Goal: Task Accomplishment & Management: Complete application form

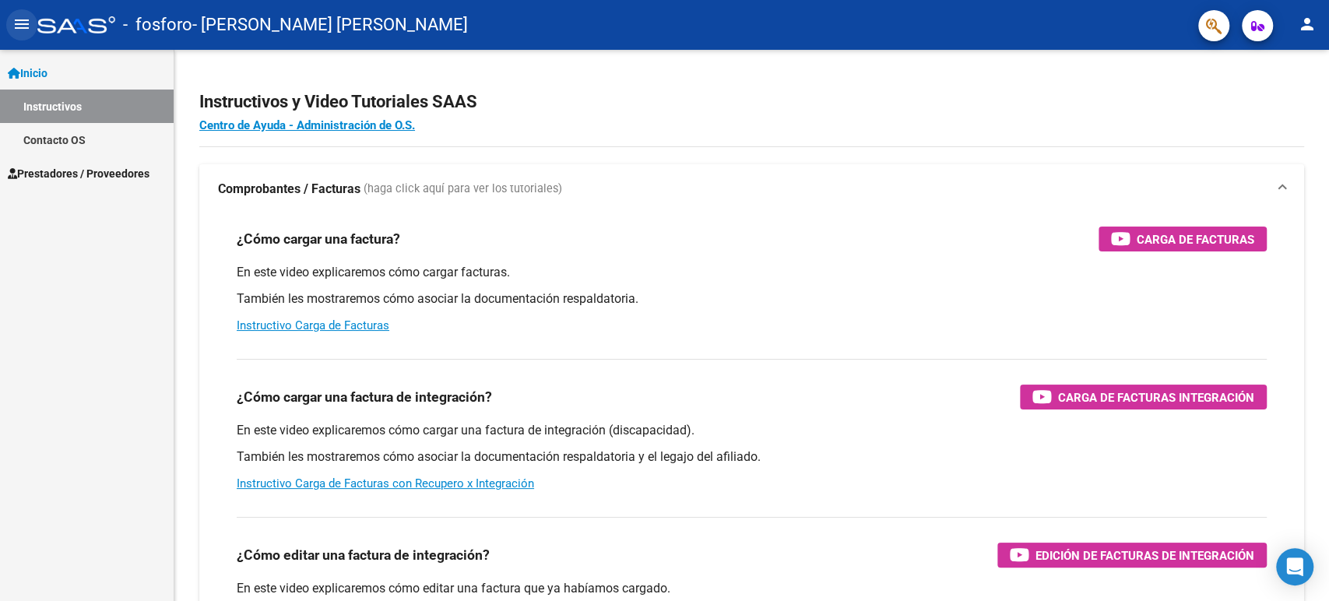
click at [21, 23] on mat-icon "menu" at bounding box center [21, 24] width 19 height 19
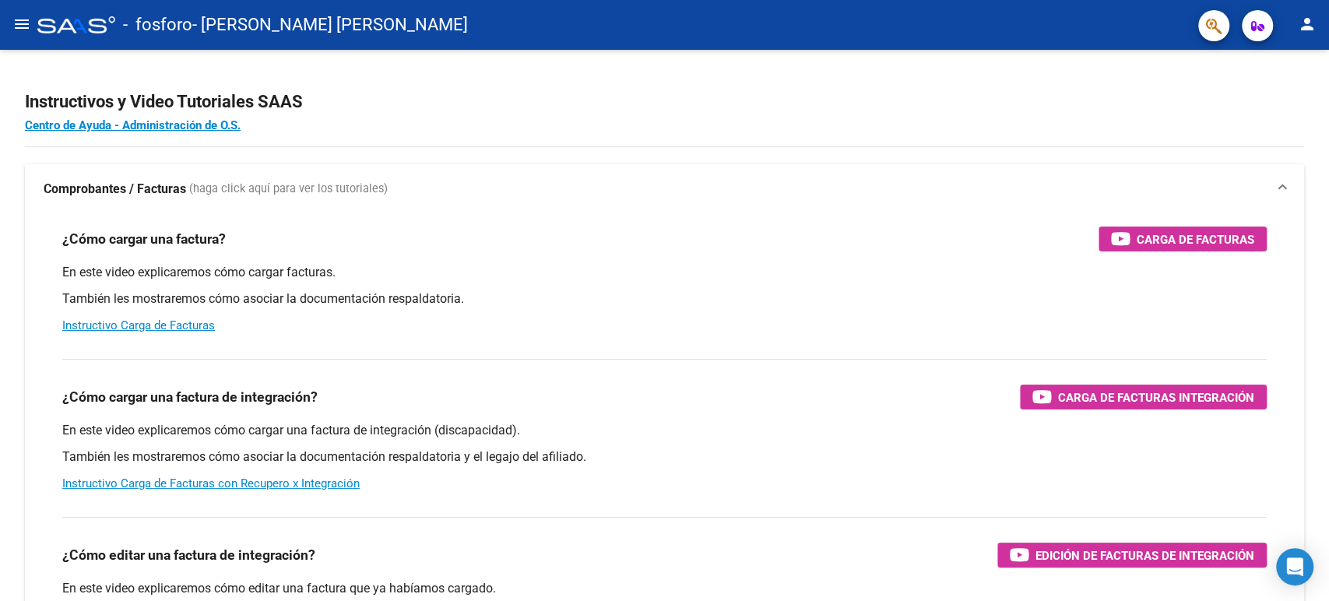
click at [23, 24] on mat-icon "menu" at bounding box center [21, 24] width 19 height 19
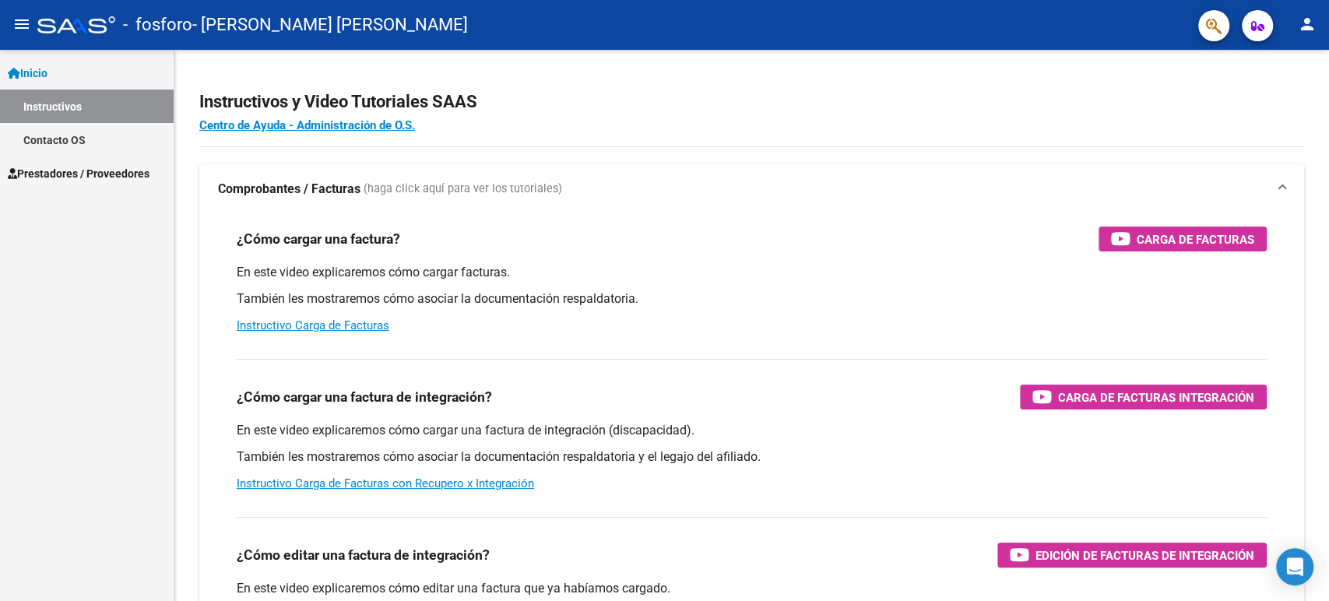
click at [81, 176] on span "Prestadores / Proveedores" at bounding box center [79, 173] width 142 height 17
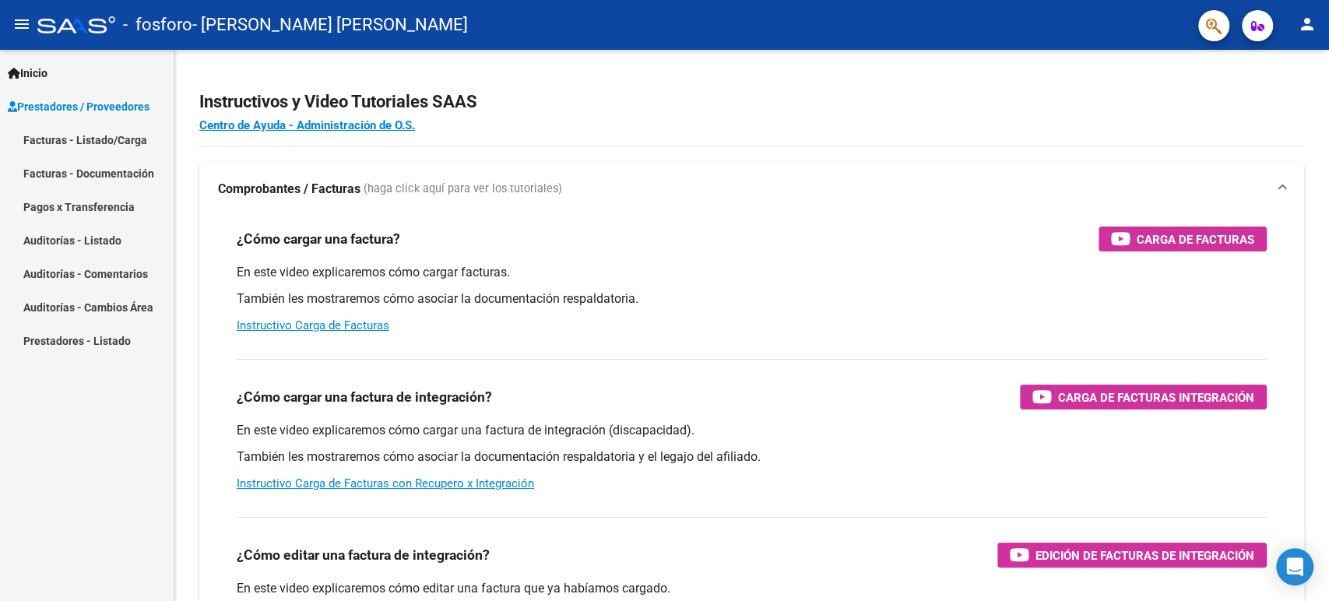
click at [109, 139] on link "Facturas - Listado/Carga" at bounding box center [87, 139] width 174 height 33
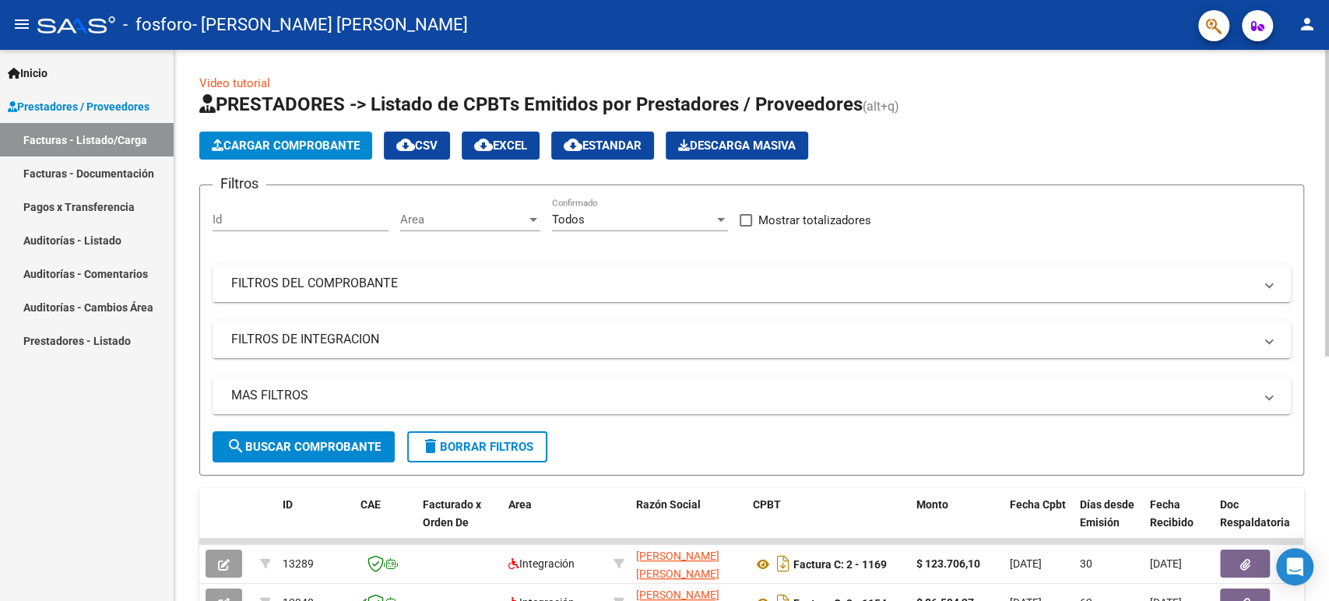
click at [313, 153] on button "Cargar Comprobante" at bounding box center [285, 146] width 173 height 28
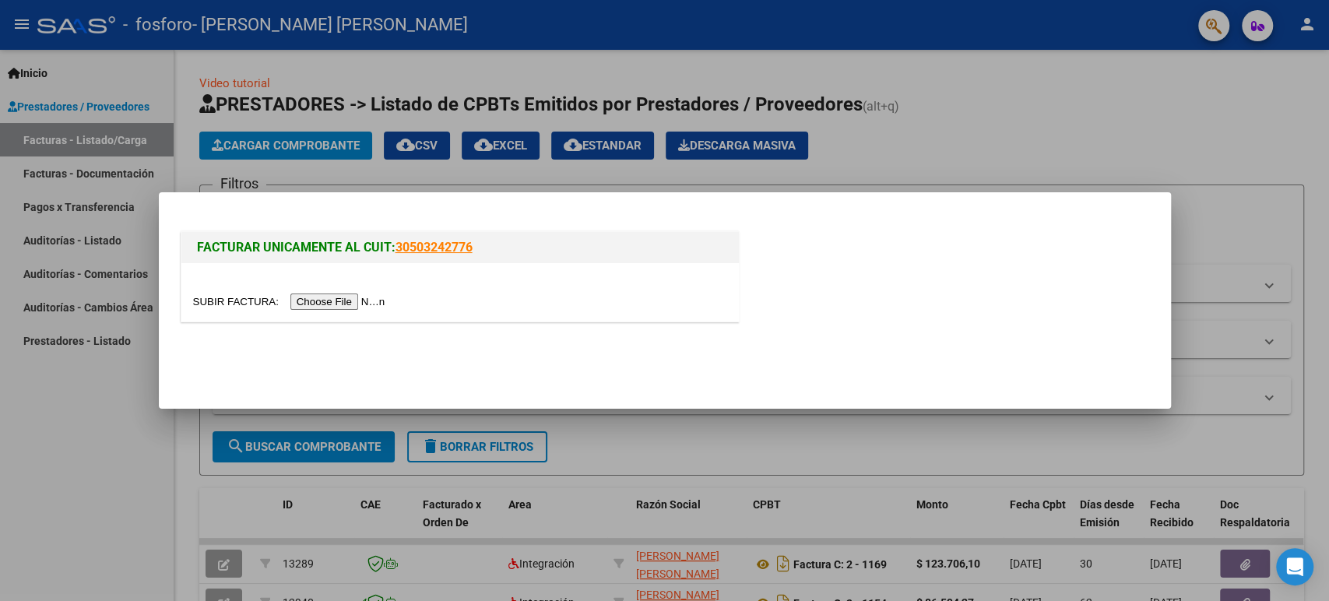
click at [306, 302] on input "file" at bounding box center [291, 302] width 197 height 16
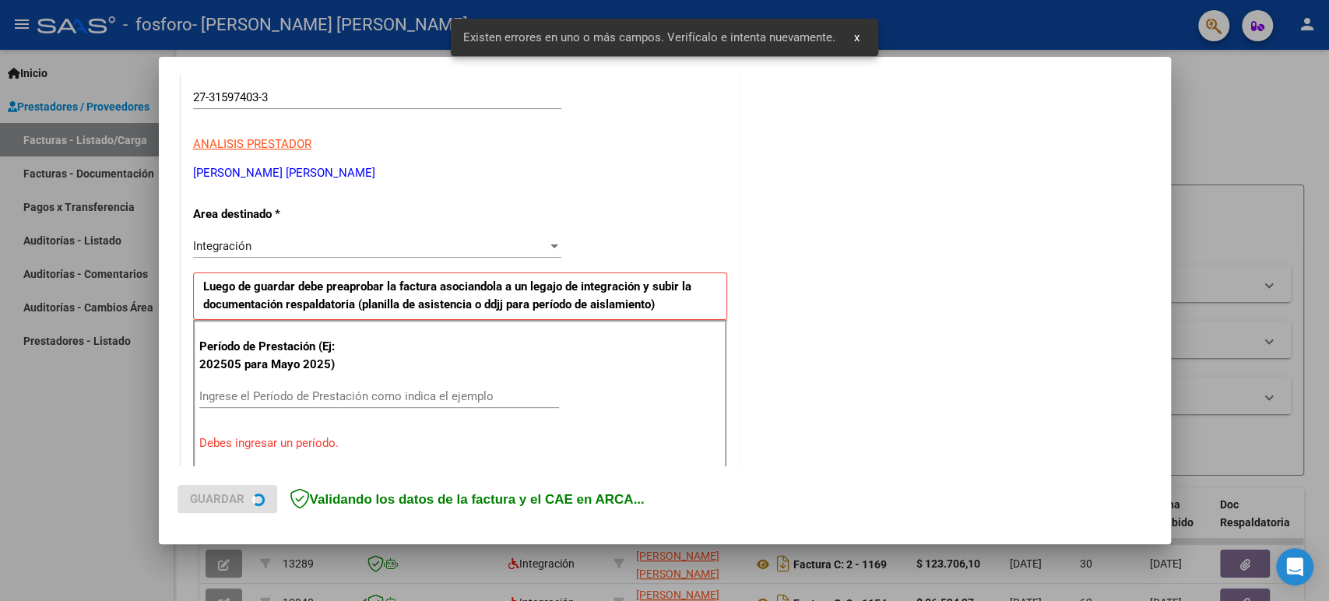
scroll to position [316, 0]
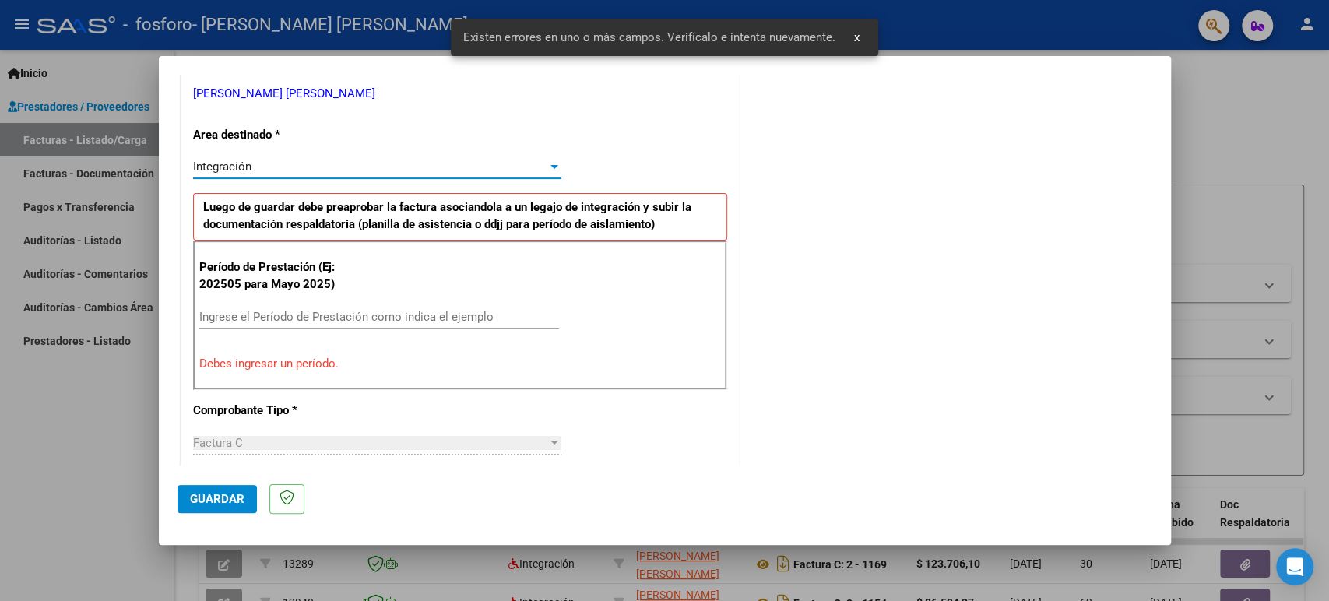
click at [294, 171] on div "Integración" at bounding box center [370, 167] width 354 height 14
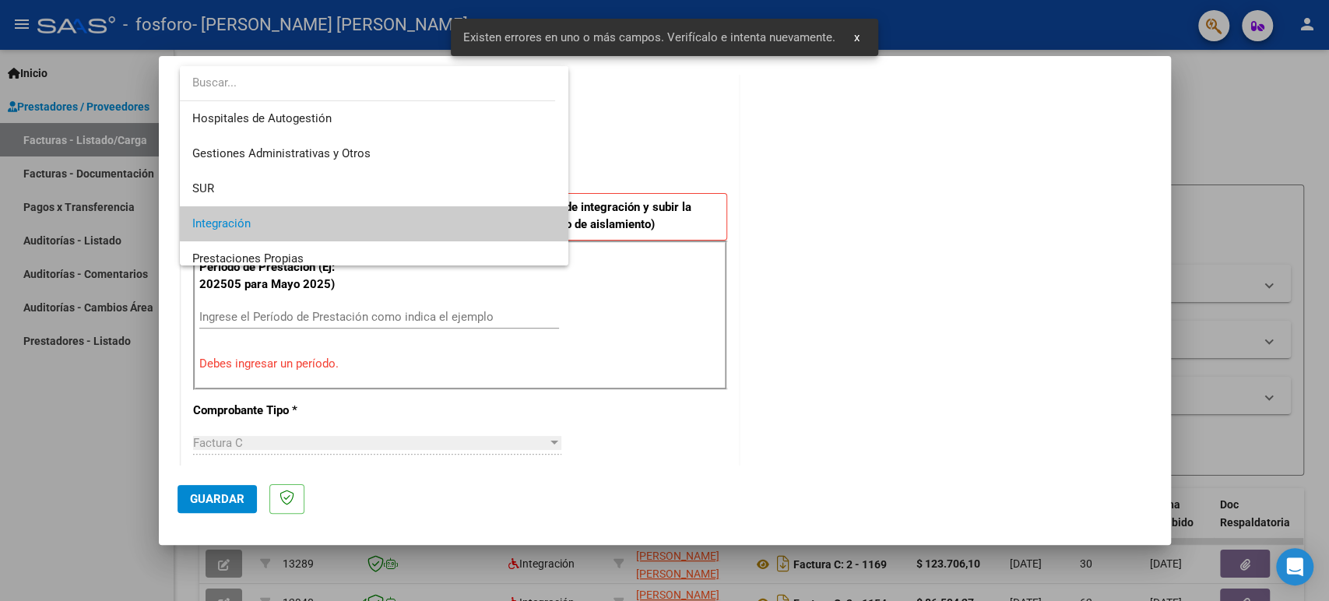
scroll to position [58, 0]
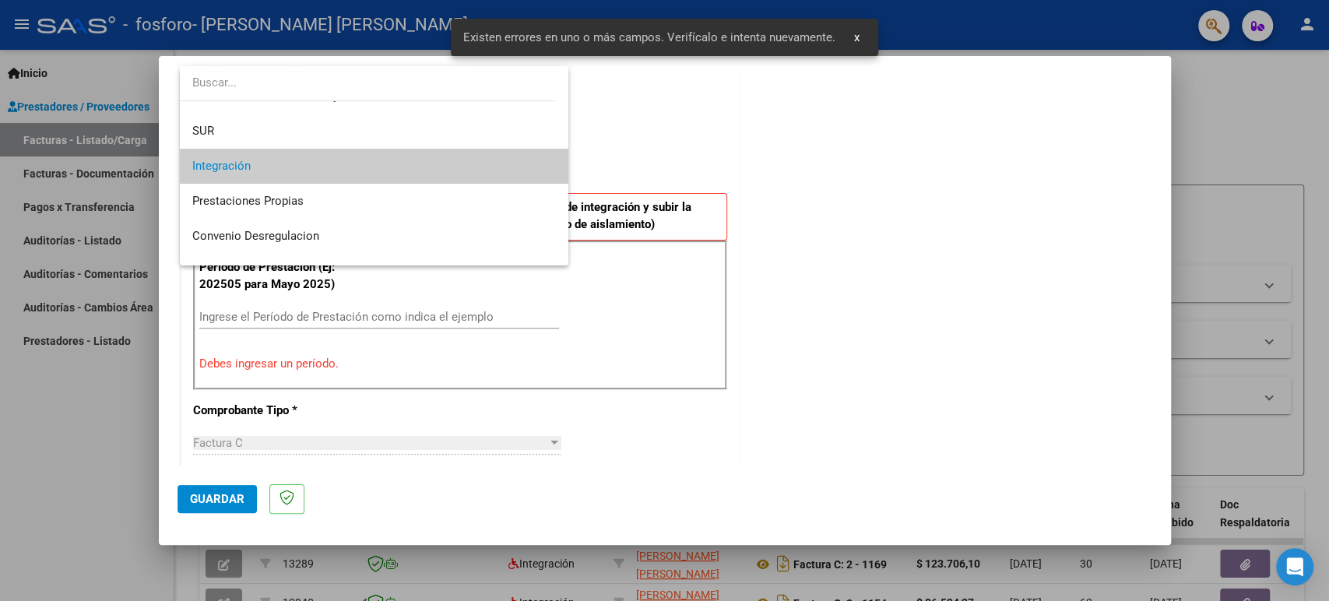
click at [349, 161] on span "Integración" at bounding box center [374, 166] width 364 height 35
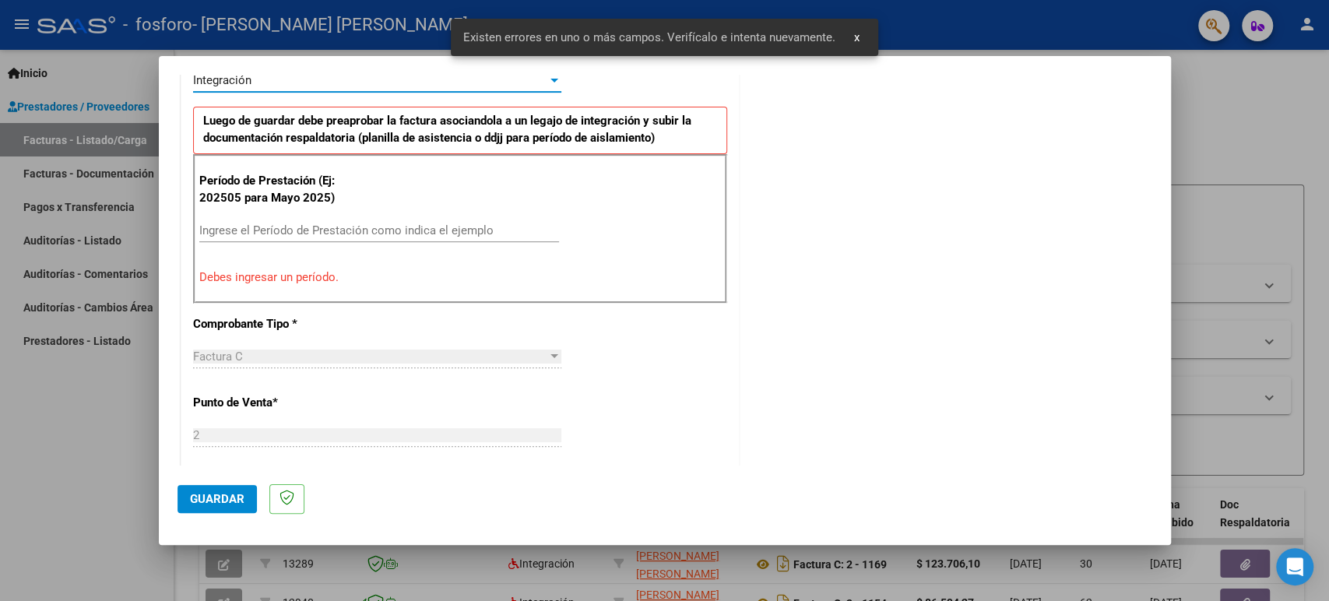
scroll to position [489, 0]
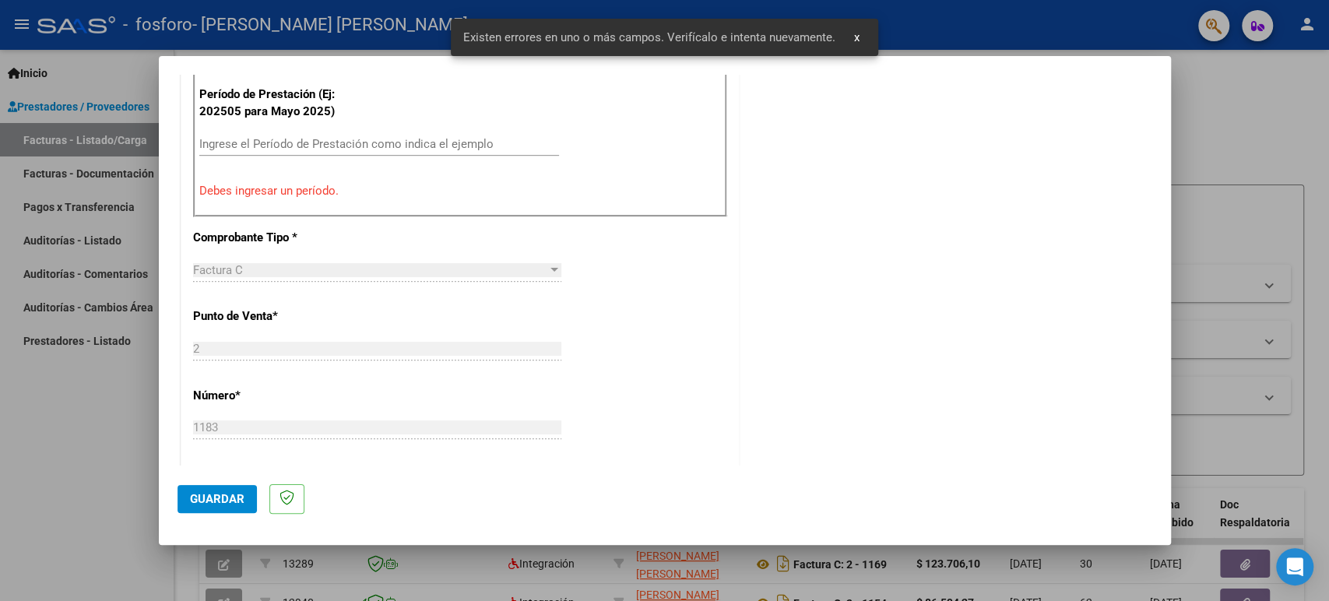
click at [295, 139] on input "Ingrese el Período de Prestación como indica el ejemplo" at bounding box center [379, 144] width 360 height 14
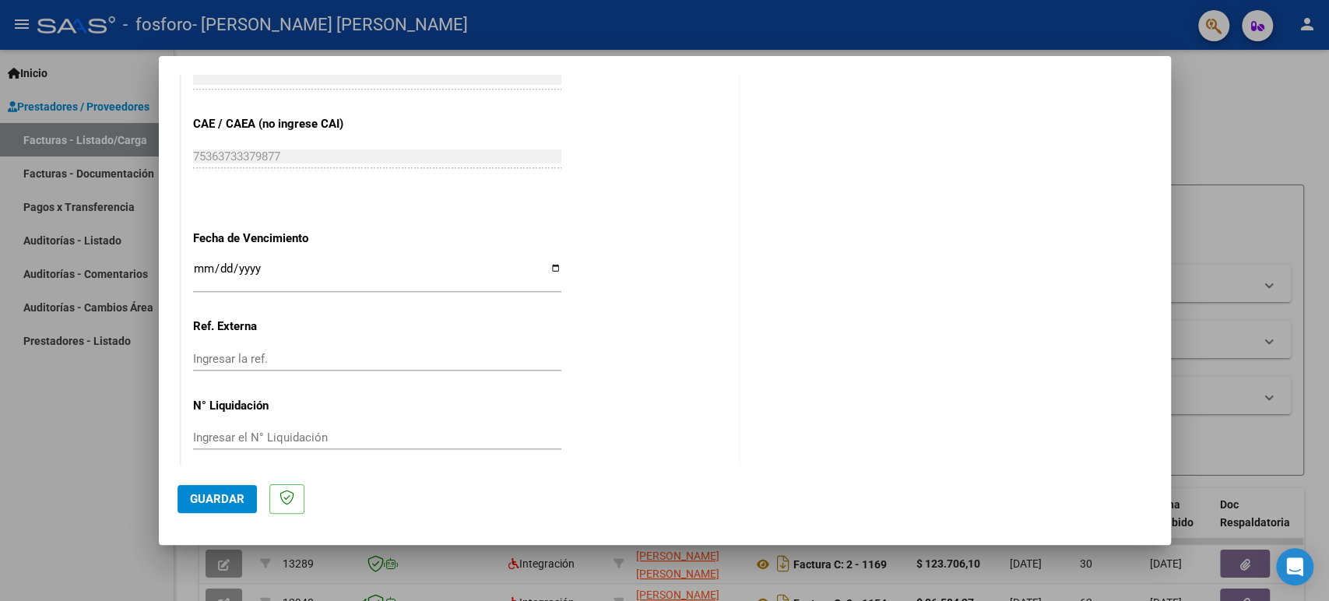
scroll to position [978, 0]
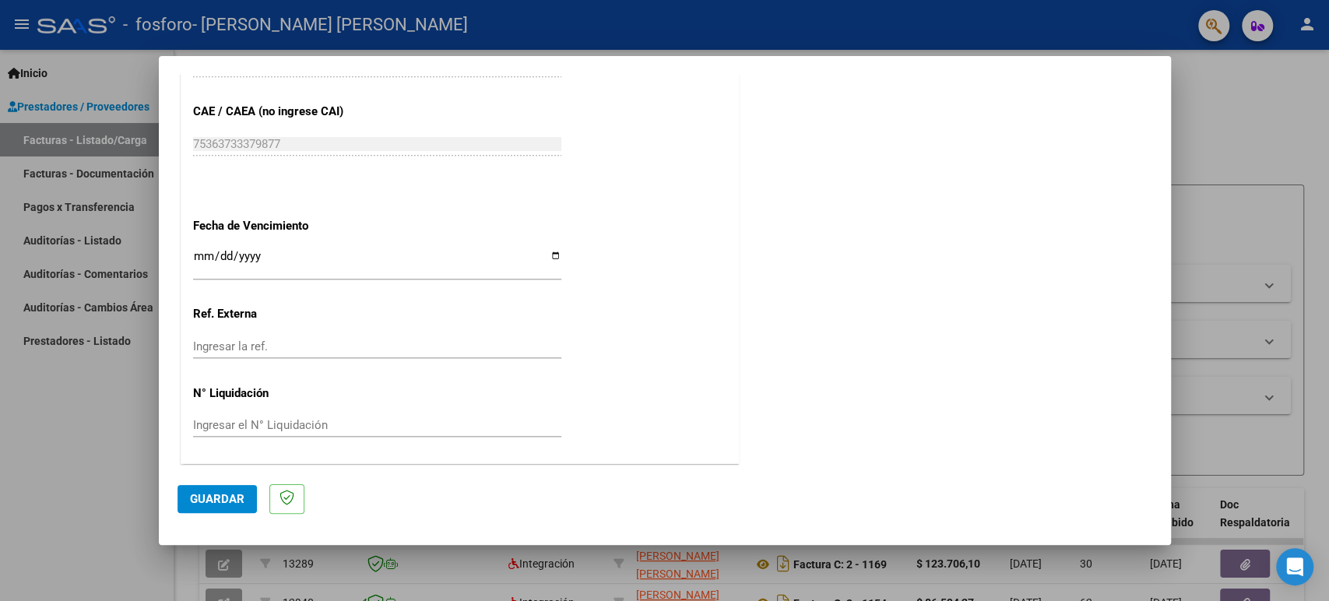
type input "202508"
click at [218, 491] on button "Guardar" at bounding box center [217, 499] width 79 height 28
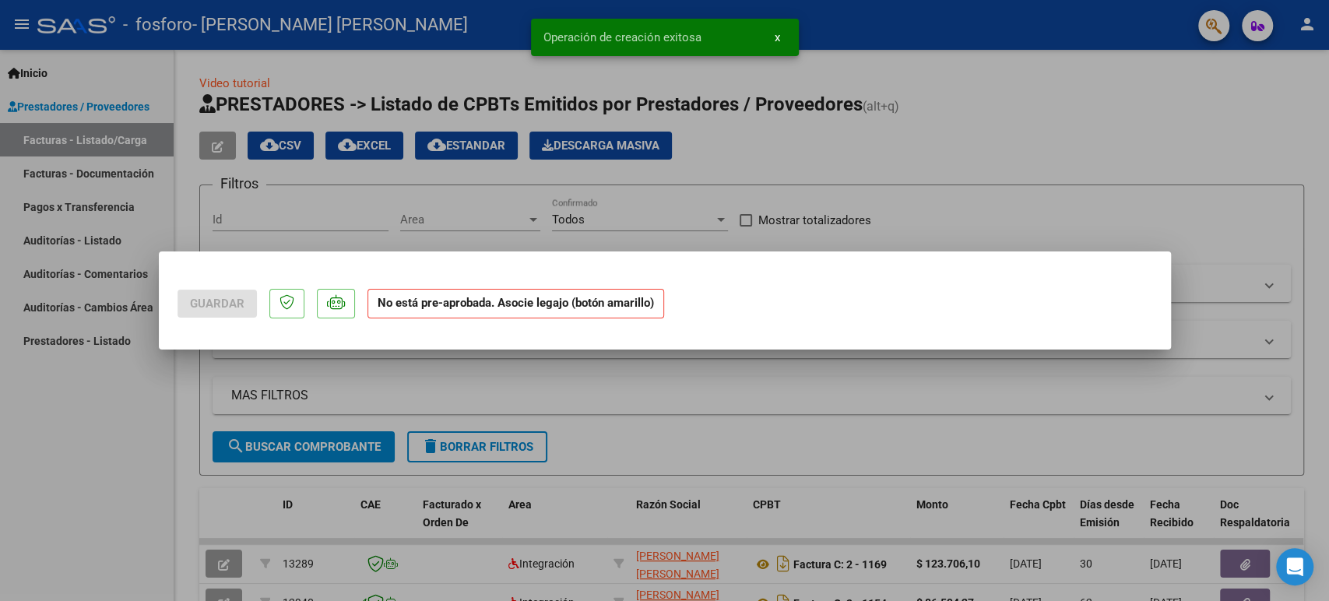
scroll to position [0, 0]
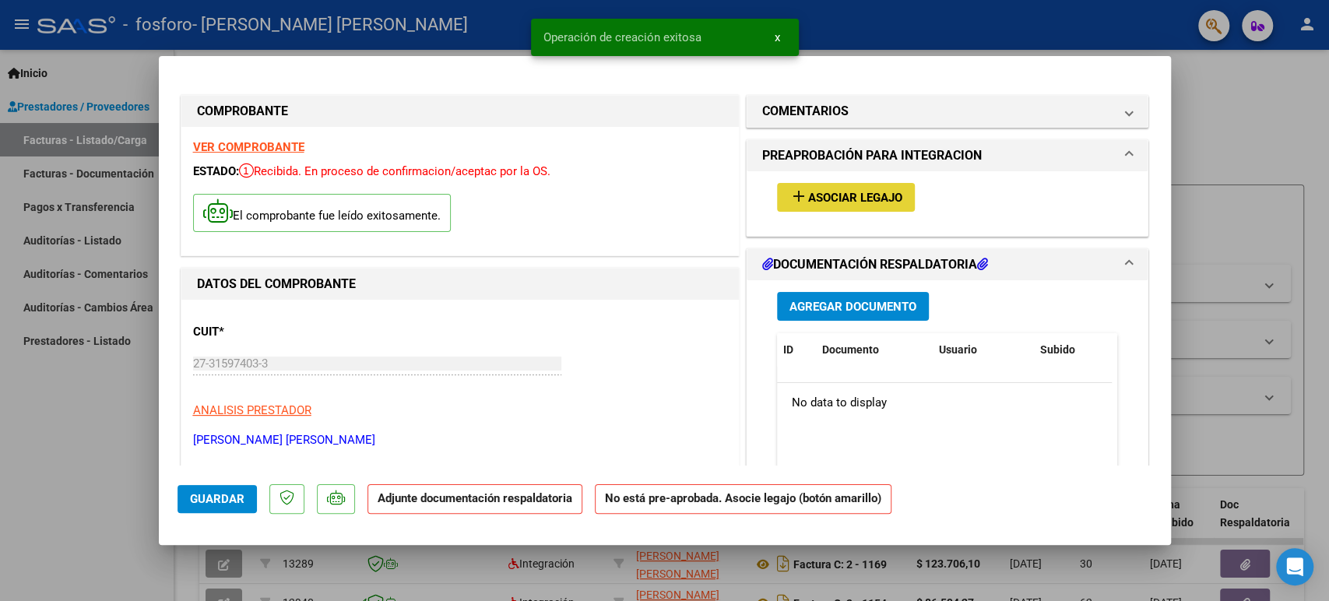
click at [808, 193] on span "Asociar Legajo" at bounding box center [855, 198] width 94 height 14
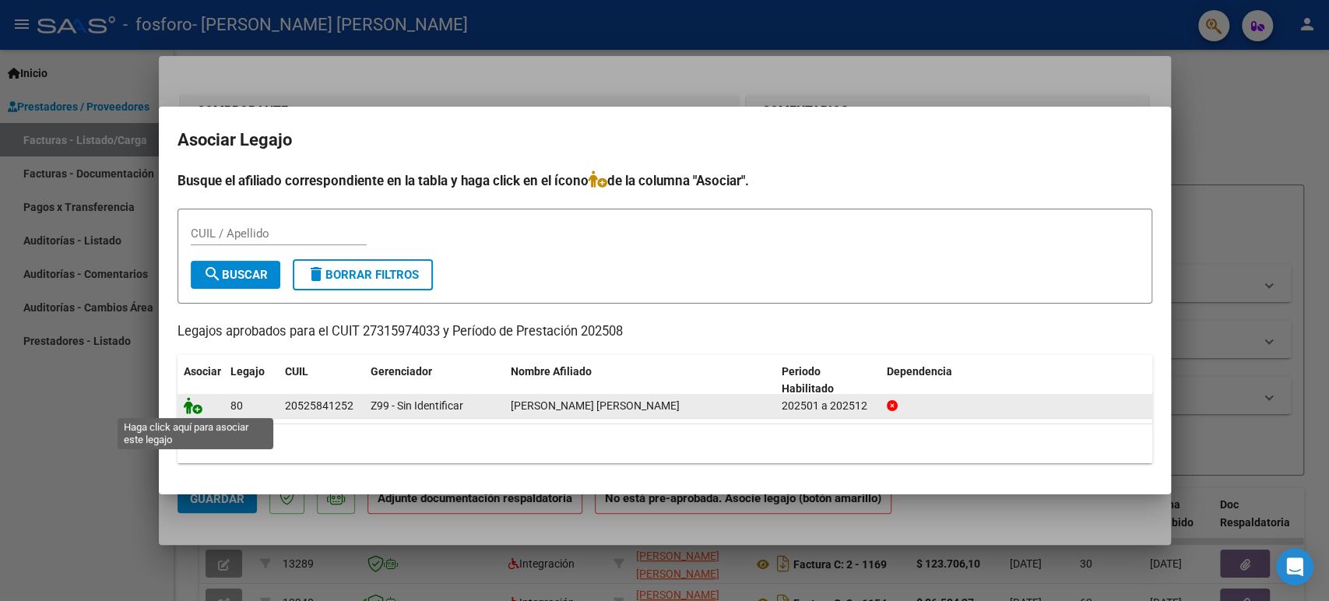
click at [191, 403] on icon at bounding box center [193, 405] width 19 height 17
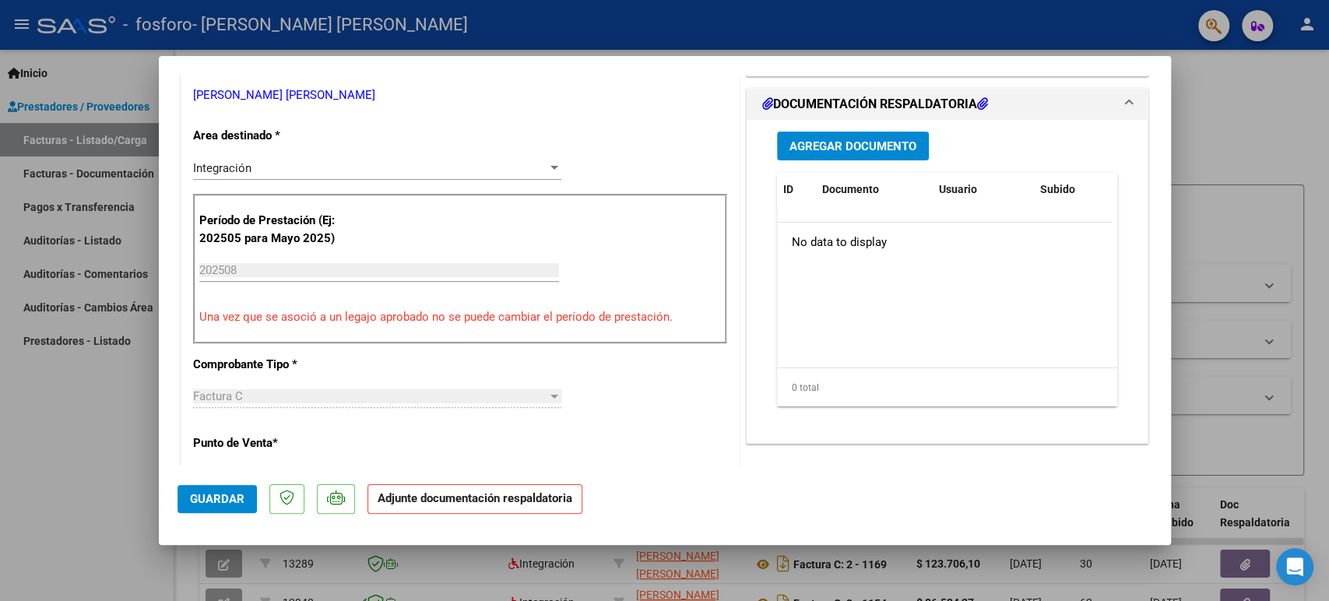
scroll to position [346, 0]
click at [839, 159] on div "Agregar Documento ID Documento Usuario Subido Acción No data to display 0 total…" at bounding box center [947, 274] width 364 height 311
click at [839, 153] on button "Agregar Documento" at bounding box center [853, 145] width 152 height 29
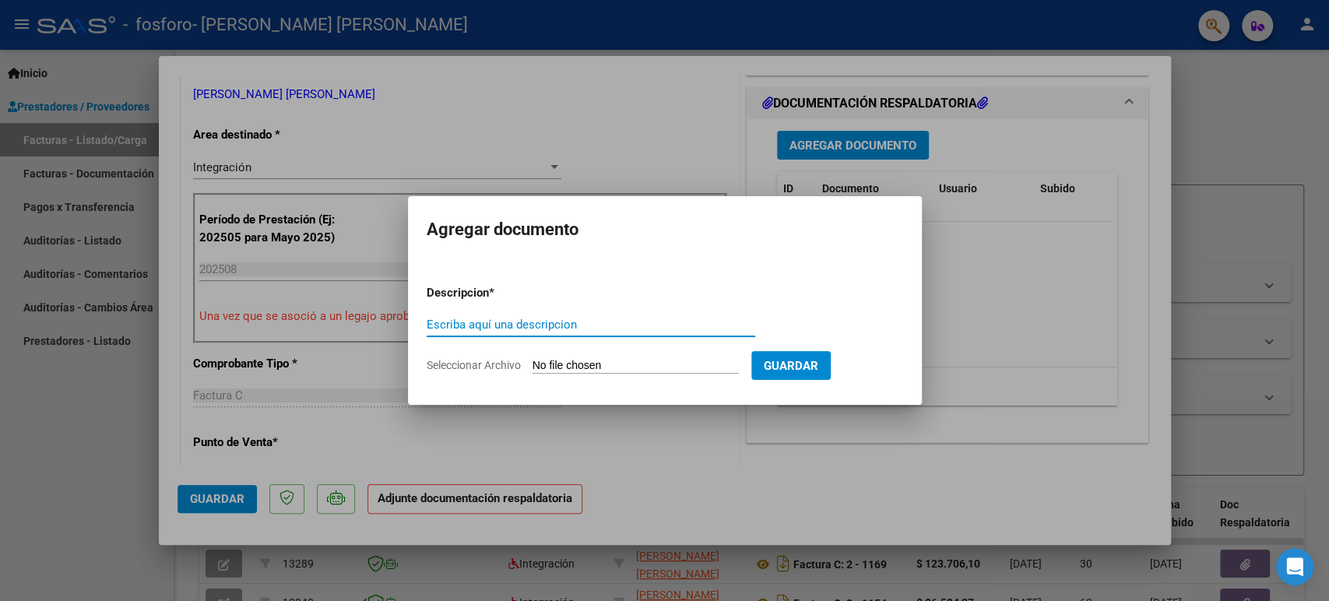
click at [502, 311] on form "Descripcion * Escriba aquí una descripcion Seleccionar Archivo Guardar" at bounding box center [665, 330] width 477 height 114
click at [512, 329] on input "Escriba aquí una descripcion" at bounding box center [591, 325] width 329 height 14
type input "Asistencia"
click at [561, 368] on input "Seleccionar Archivo" at bounding box center [636, 366] width 206 height 15
type input "C:\fakepath\asist Thiago agost.pdf"
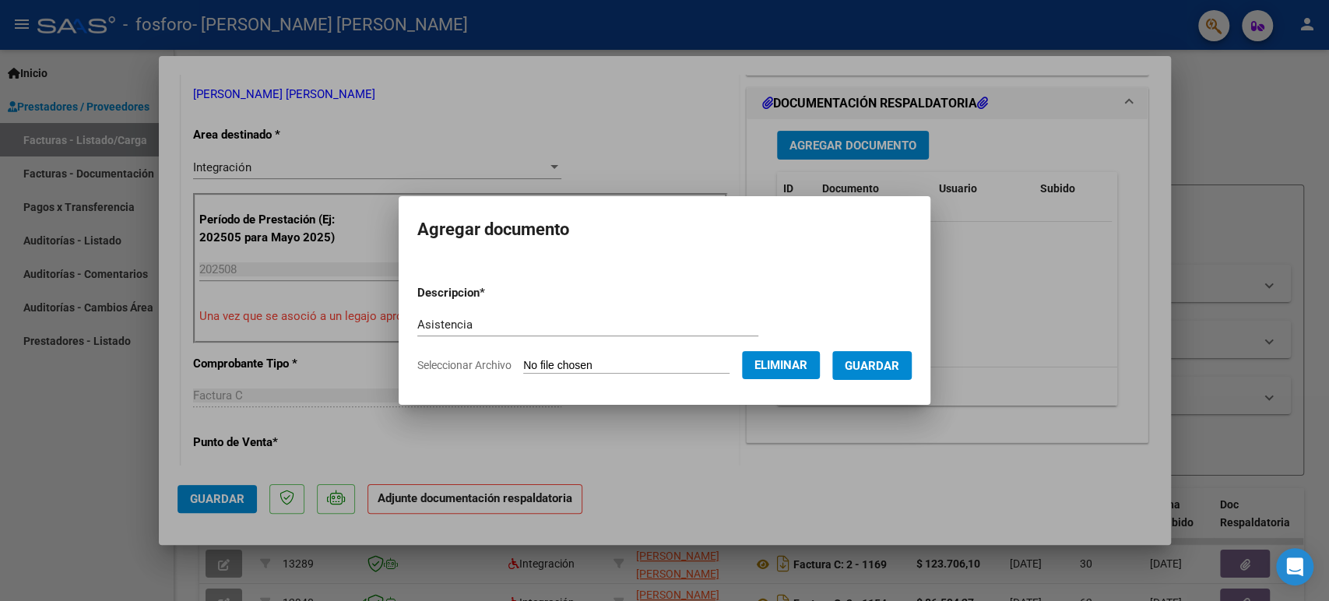
click at [874, 368] on span "Guardar" at bounding box center [872, 366] width 55 height 14
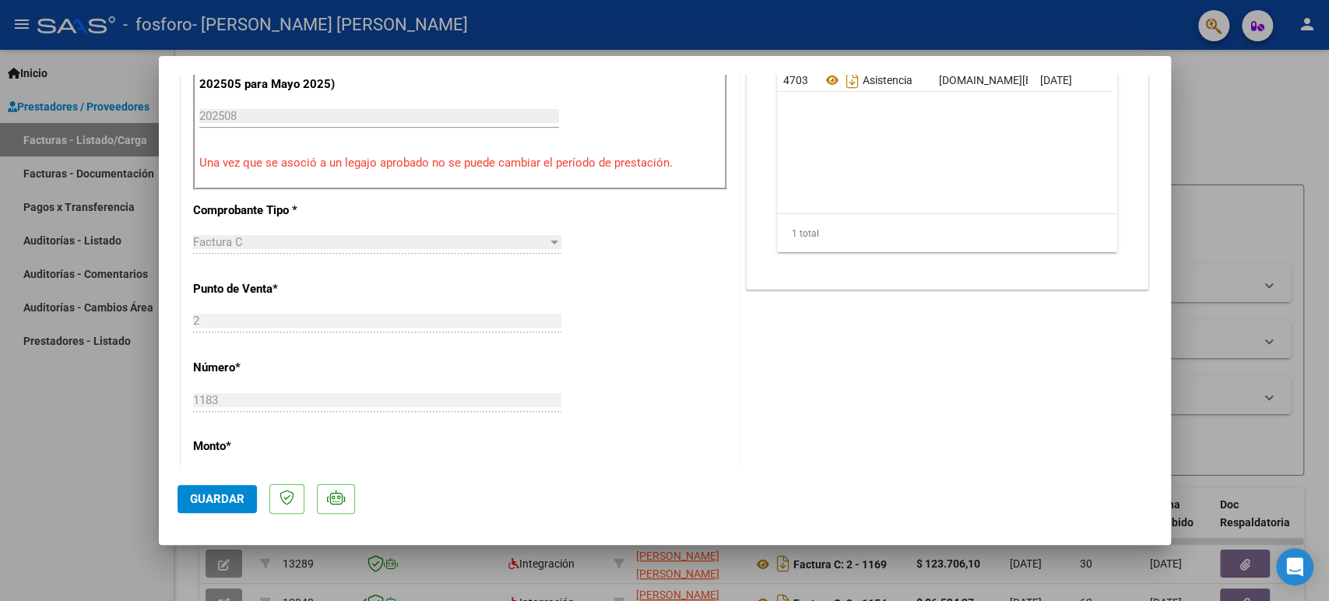
scroll to position [396, 0]
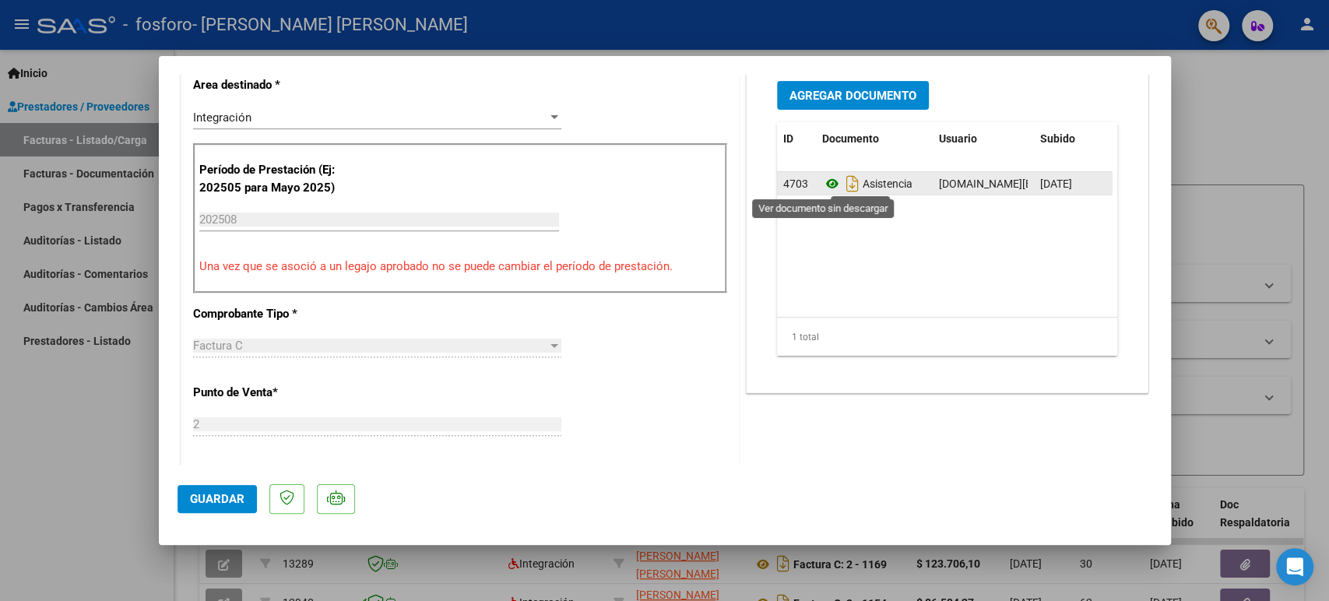
click at [825, 186] on icon at bounding box center [832, 183] width 20 height 19
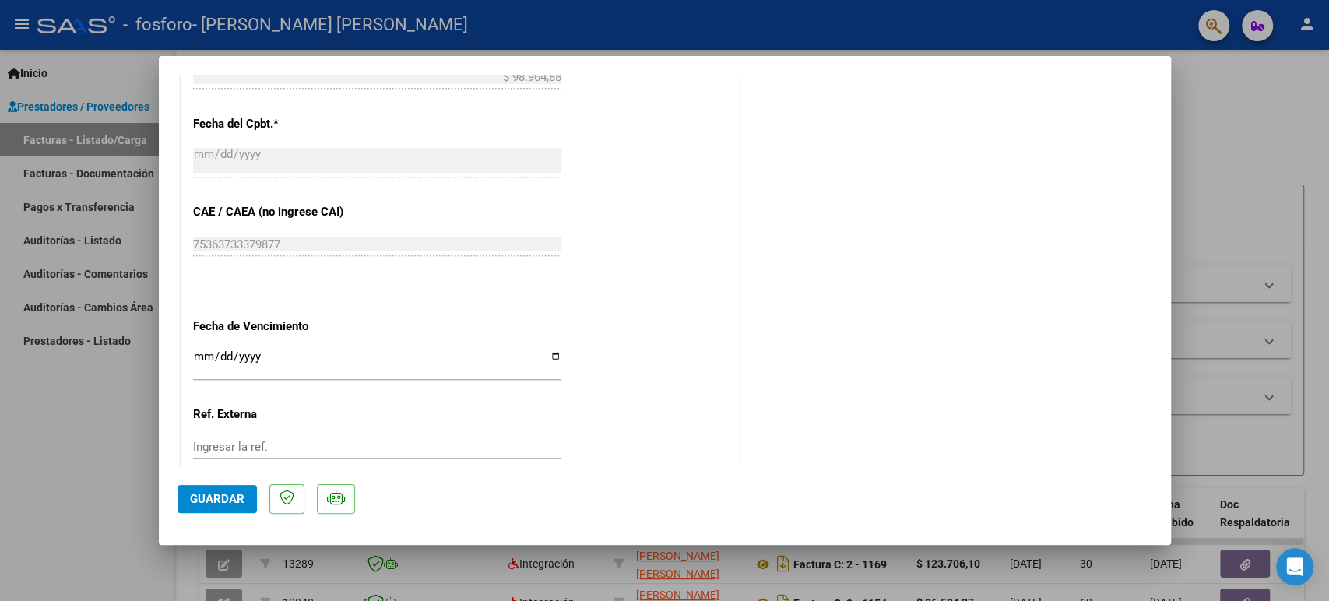
scroll to position [952, 0]
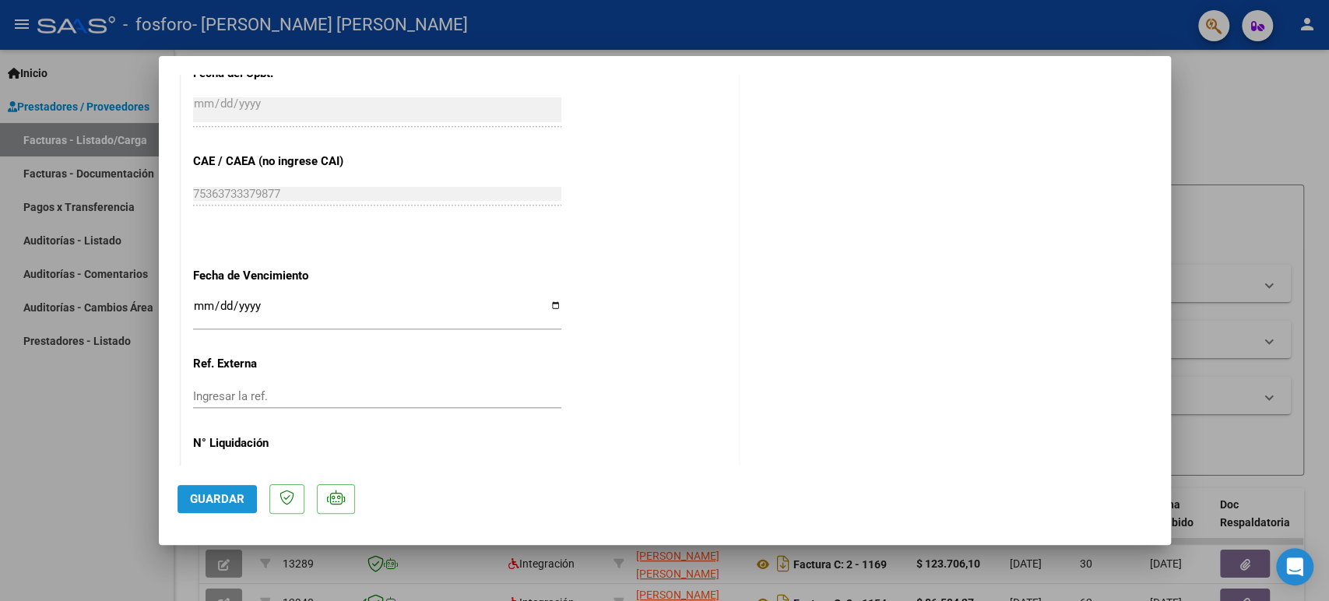
click at [184, 493] on button "Guardar" at bounding box center [217, 499] width 79 height 28
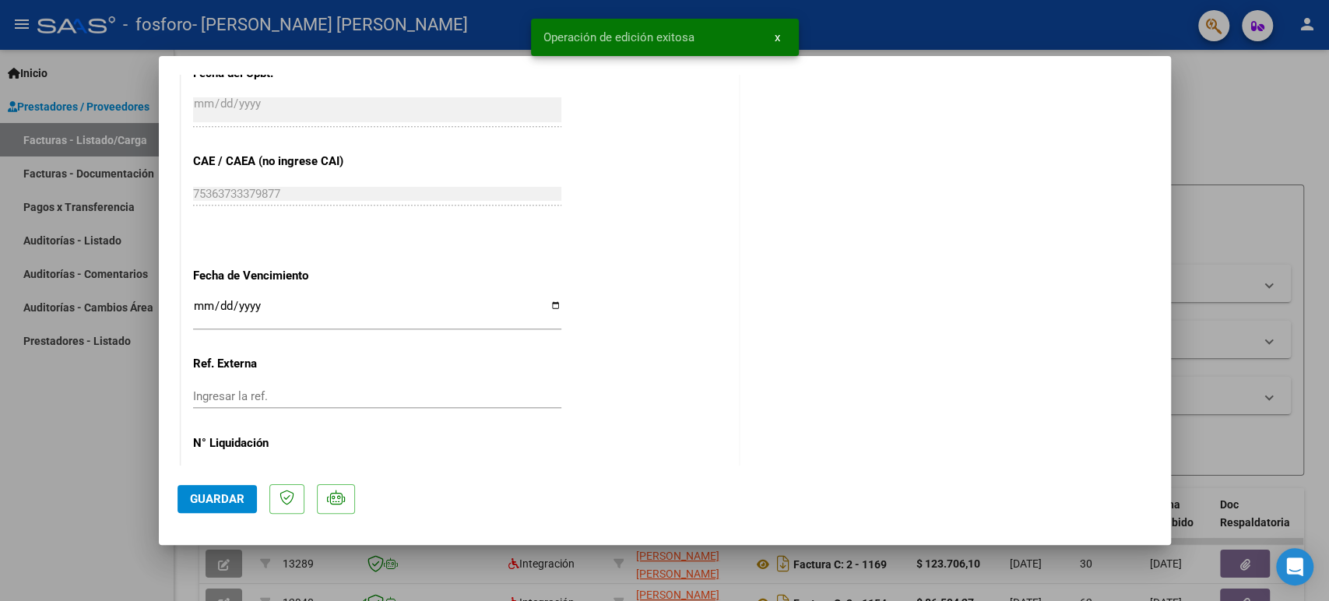
click at [782, 40] on button "x" at bounding box center [777, 37] width 30 height 28
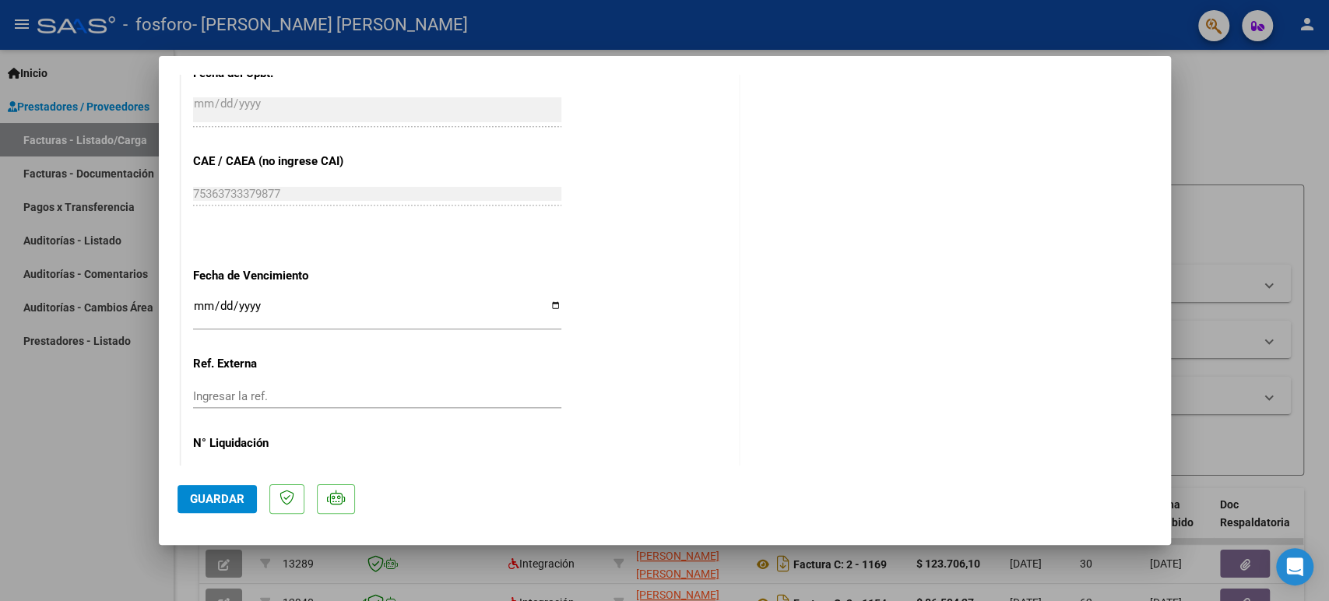
click at [1292, 132] on div at bounding box center [664, 300] width 1329 height 601
type input "$ 0,00"
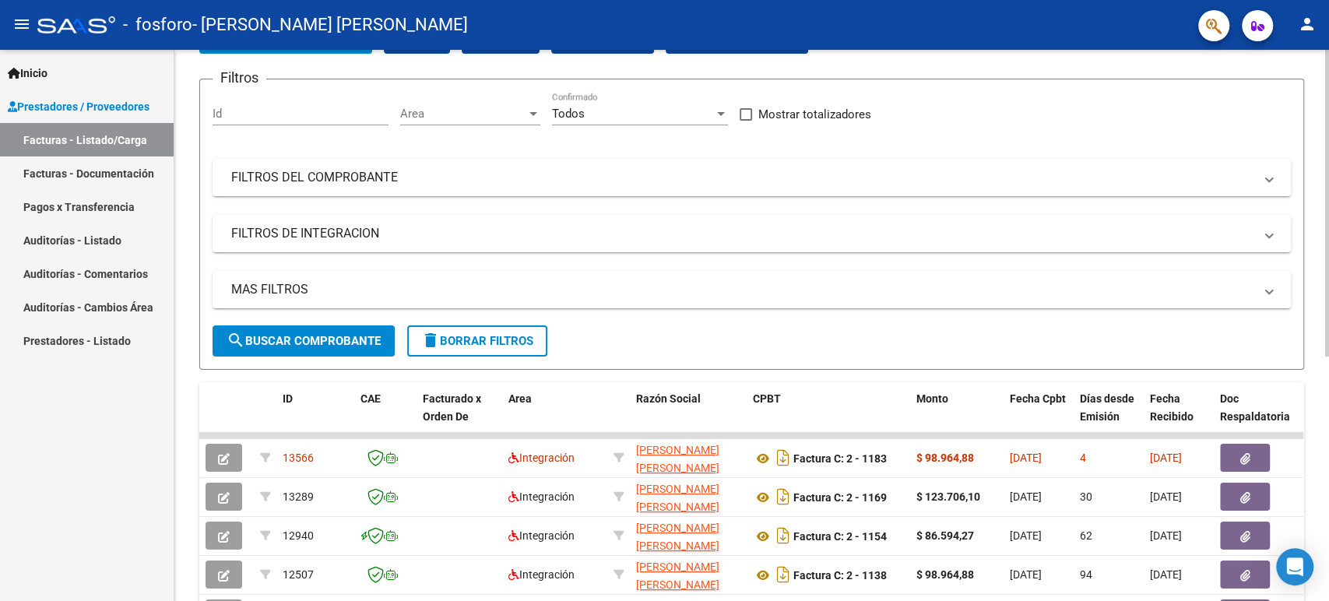
scroll to position [173, 0]
